Goal: Task Accomplishment & Management: Use online tool/utility

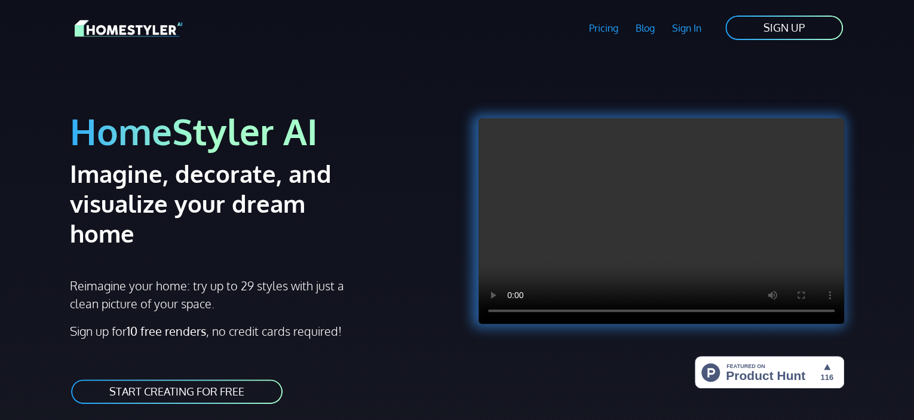
click at [686, 20] on link "Sign In" at bounding box center [686, 27] width 47 height 27
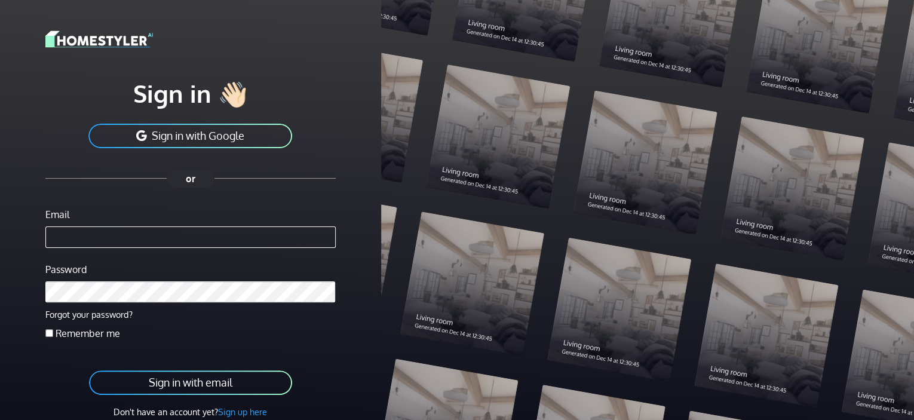
type input "*"
click at [154, 235] on input "*" at bounding box center [190, 237] width 290 height 22
type input "**********"
click at [88, 369] on button "Sign in with email" at bounding box center [190, 382] width 205 height 27
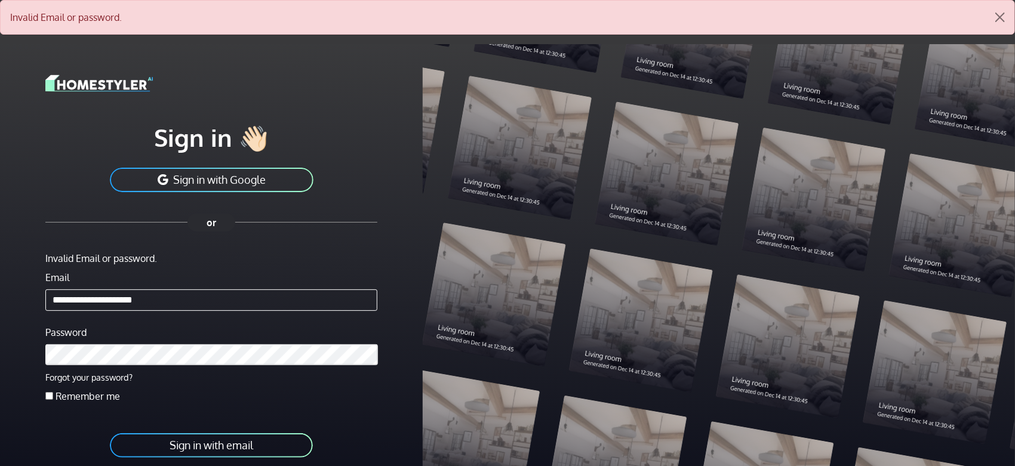
click at [152, 419] on button "Sign in with email" at bounding box center [211, 445] width 205 height 27
click at [189, 178] on button "Sign in with Google" at bounding box center [212, 180] width 206 height 27
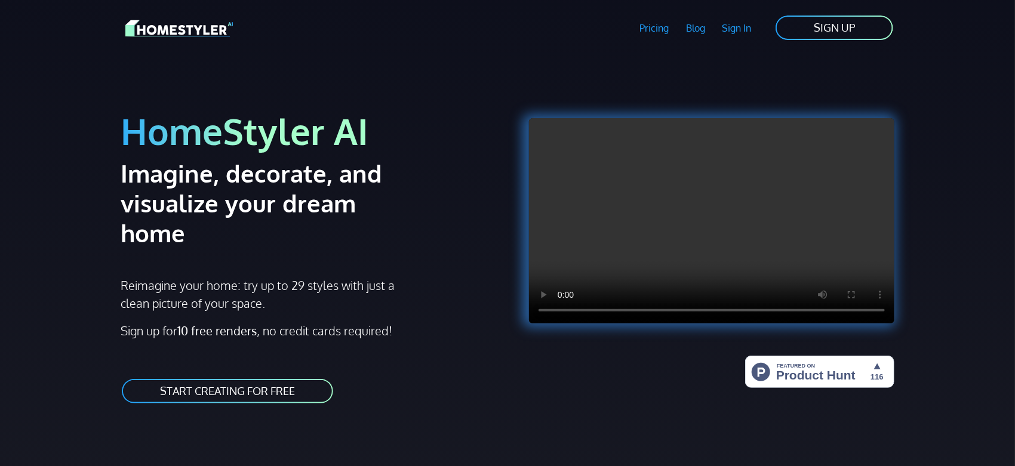
click at [732, 24] on link "Sign In" at bounding box center [737, 27] width 47 height 27
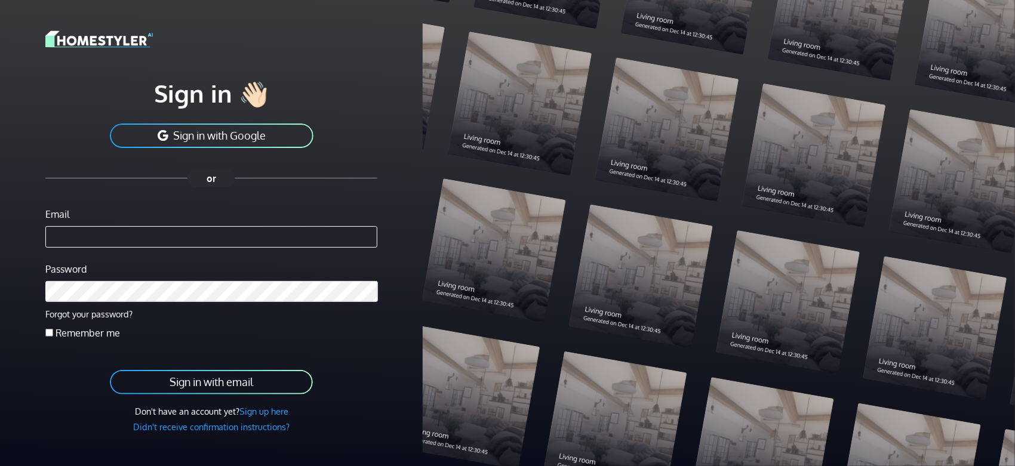
click at [291, 133] on button "Sign in with Google" at bounding box center [212, 135] width 206 height 27
